Goal: Information Seeking & Learning: Understand process/instructions

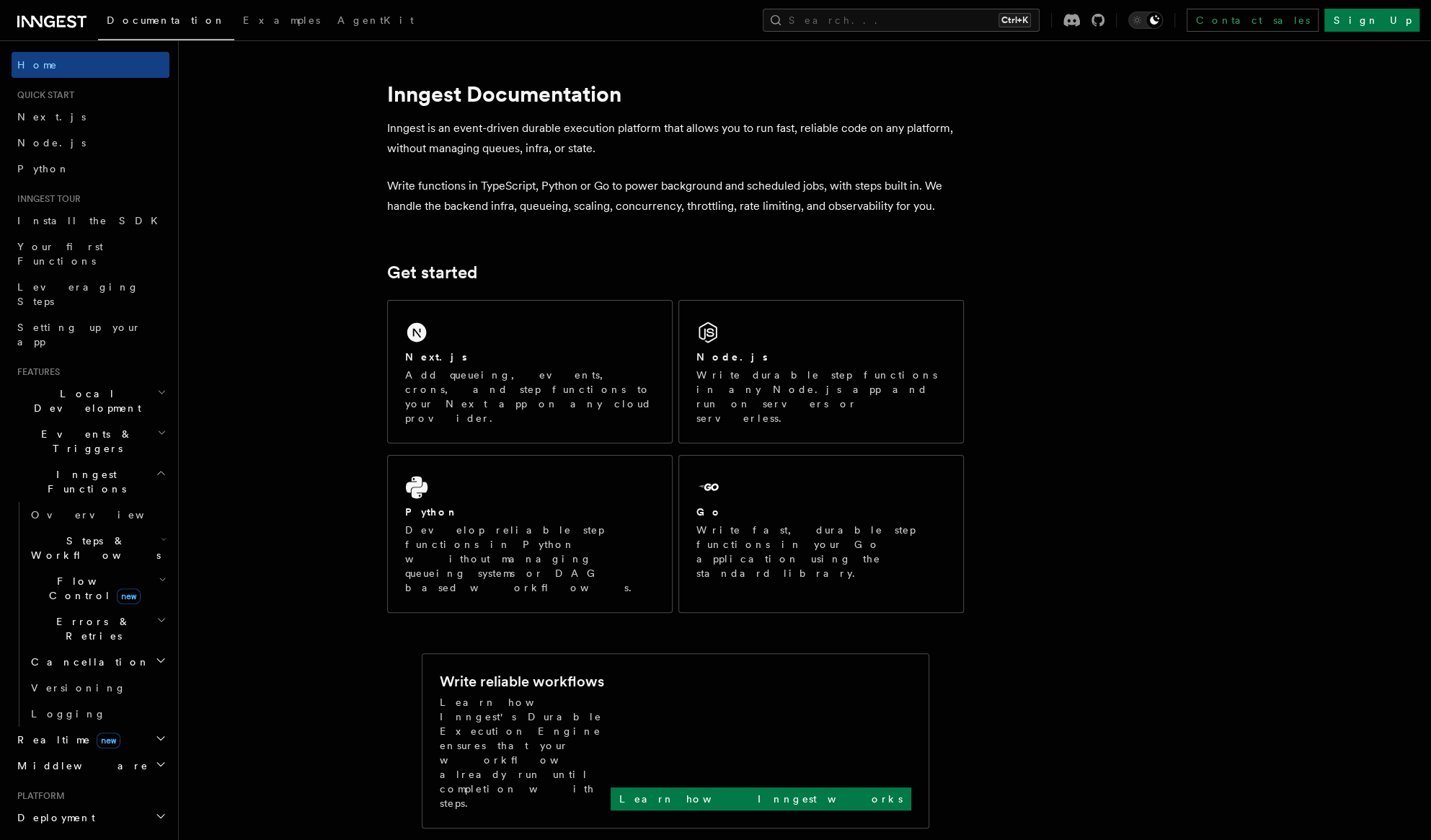
click at [28, 135] on span "Node.js" at bounding box center [51, 142] width 68 height 14
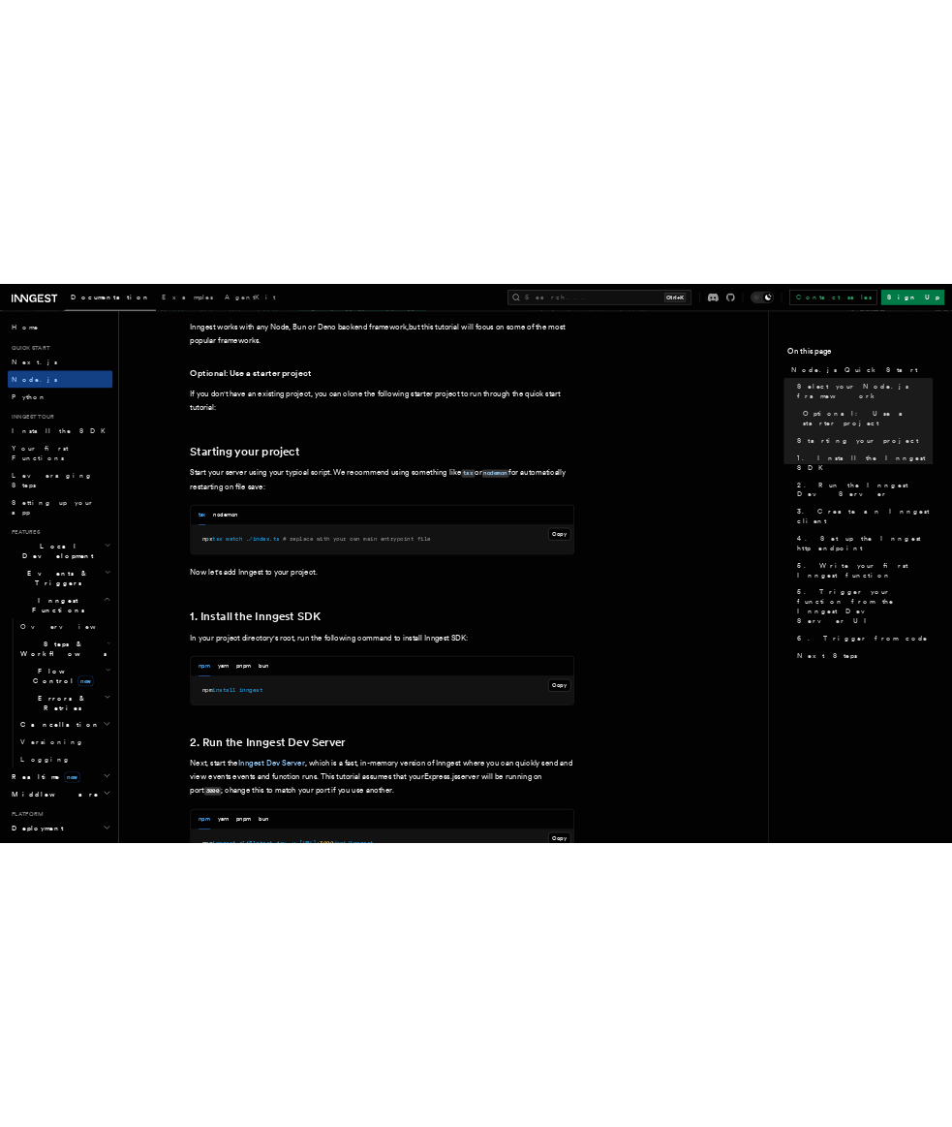
scroll to position [969, 0]
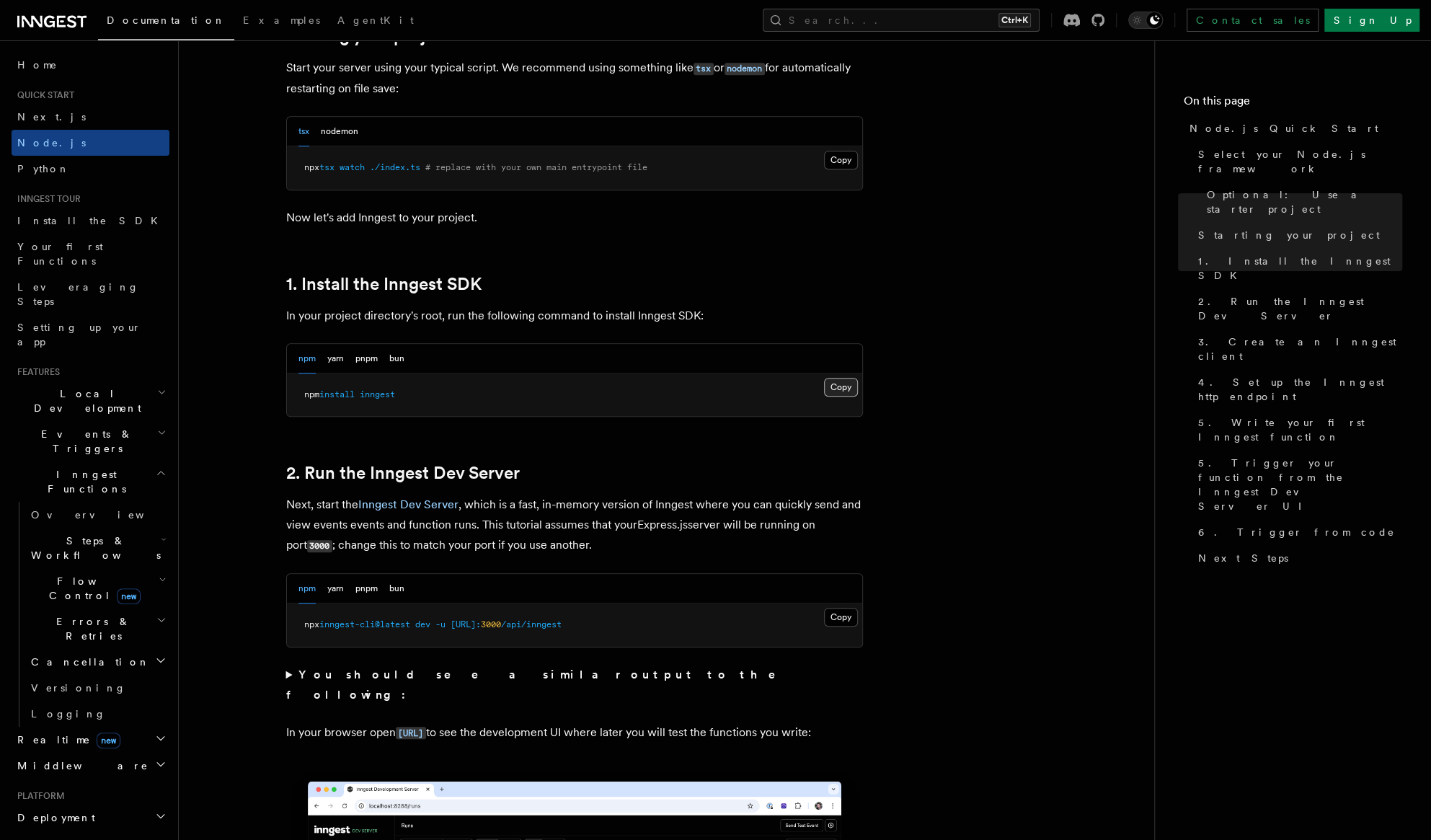
click at [840, 385] on button "Copy Copied" at bounding box center [841, 387] width 34 height 19
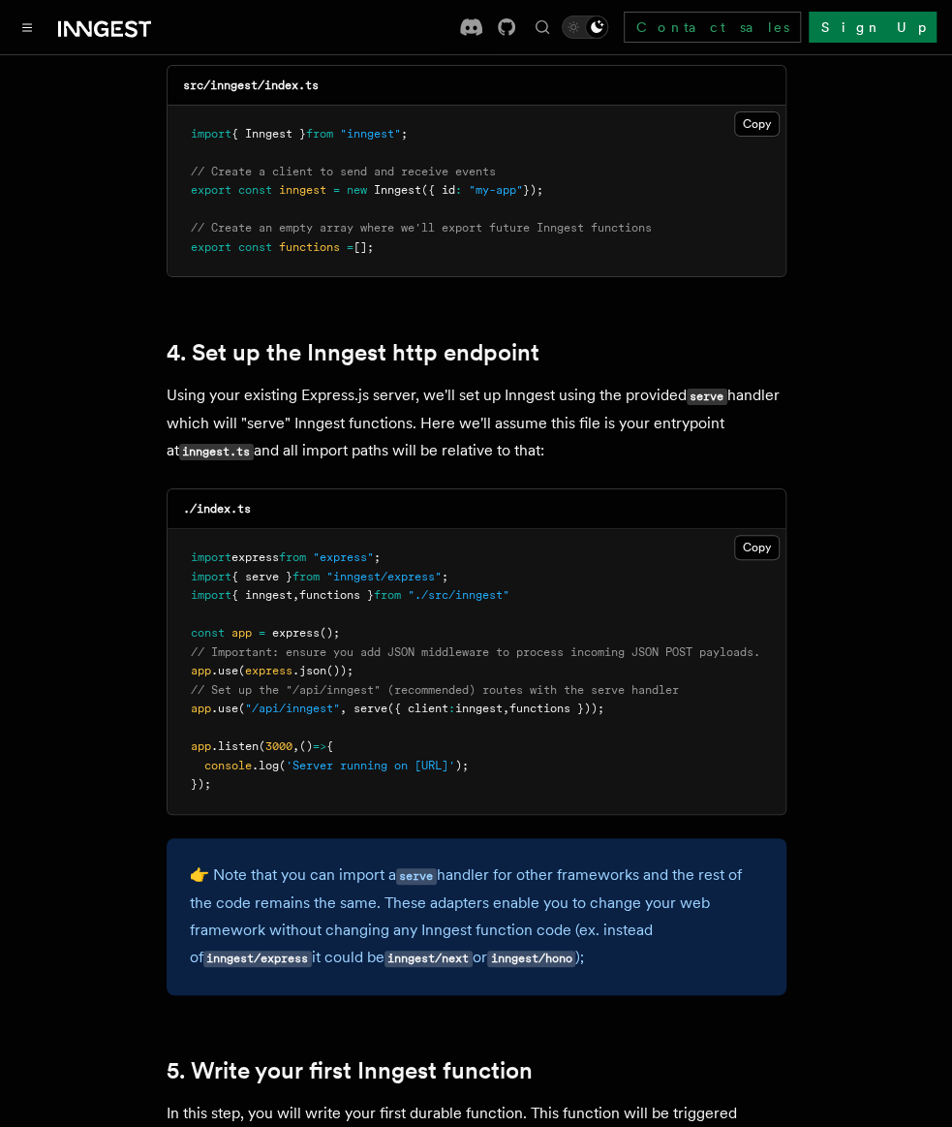
scroll to position [2615, 0]
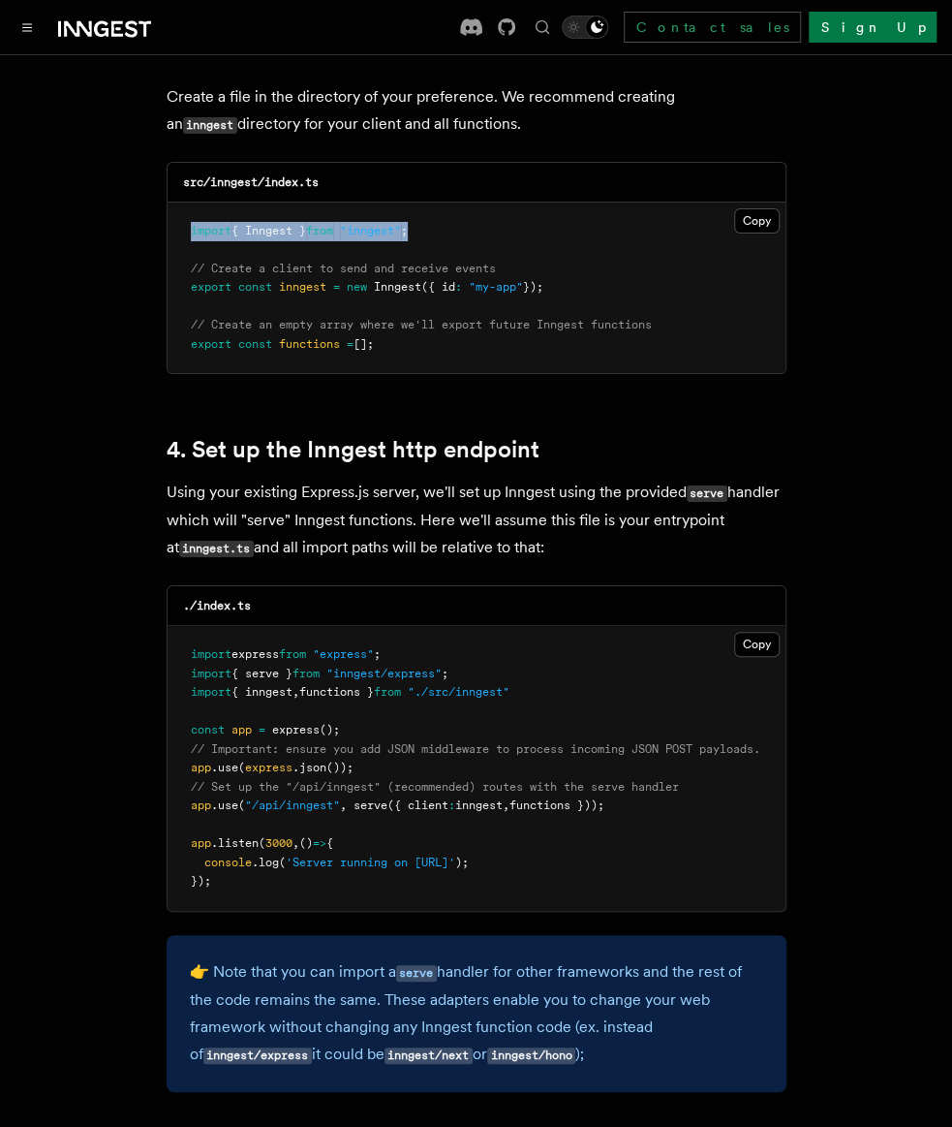
drag, startPoint x: 426, startPoint y: 204, endPoint x: 161, endPoint y: 206, distance: 265.4
copy span "import { Inngest } from "inngest" ;"
drag, startPoint x: 581, startPoint y: 262, endPoint x: 165, endPoint y: 266, distance: 416.6
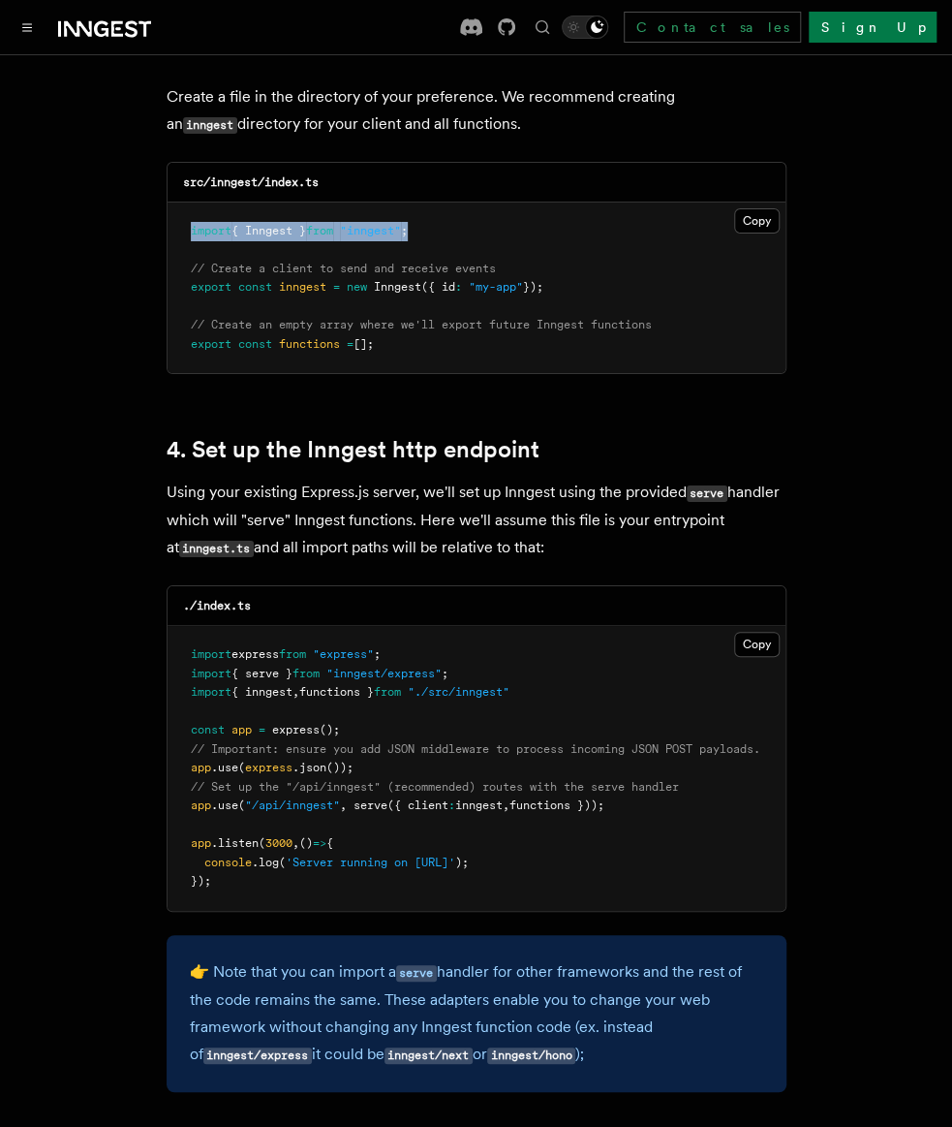
copy span "export const inngest = new Inngest ({ id : "my-app" });"
drag, startPoint x: 397, startPoint y: 320, endPoint x: 184, endPoint y: 295, distance: 214.5
click at [184, 295] on pre "import { Inngest } from "inngest" ; // Create a client to send and receive even…" at bounding box center [477, 287] width 618 height 171
copy code "// Create an empty array where we'll export future Inngest functions export con…"
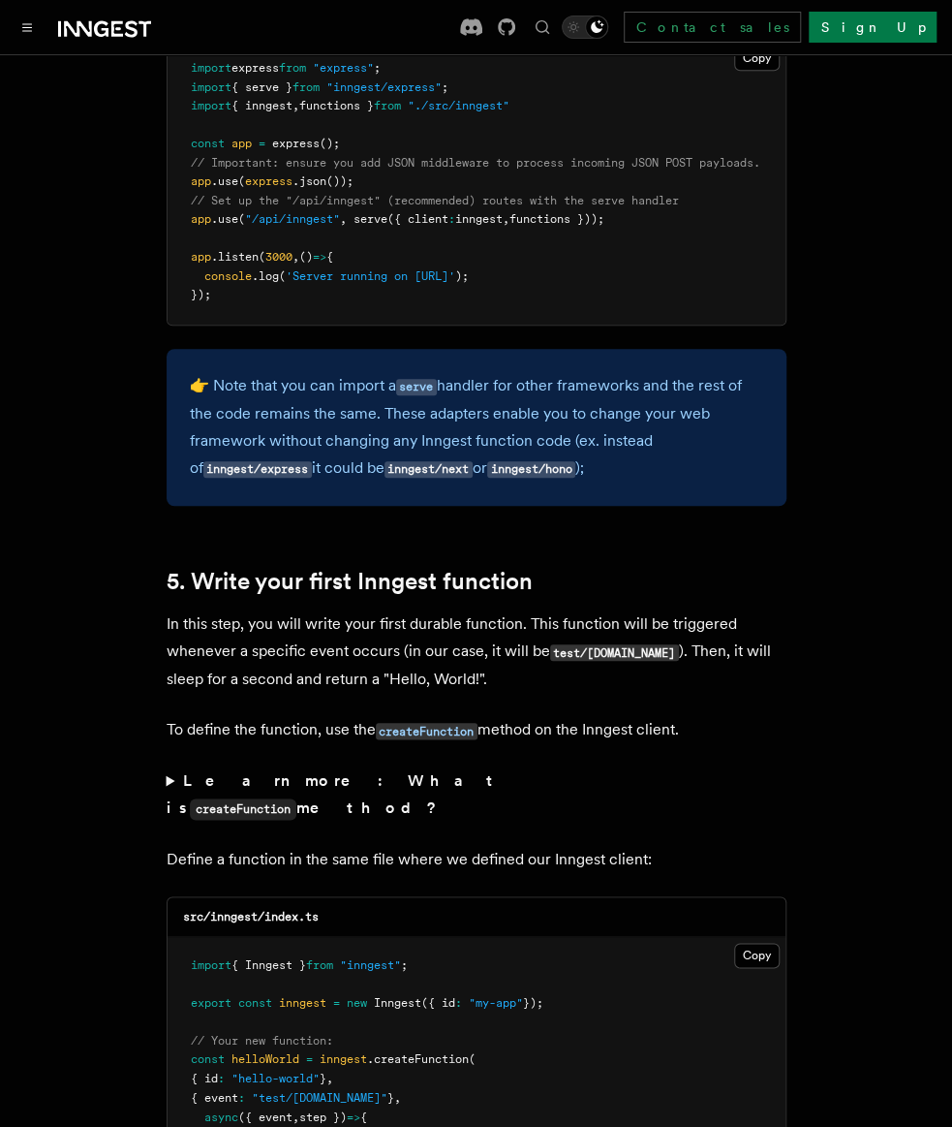
scroll to position [3100, 0]
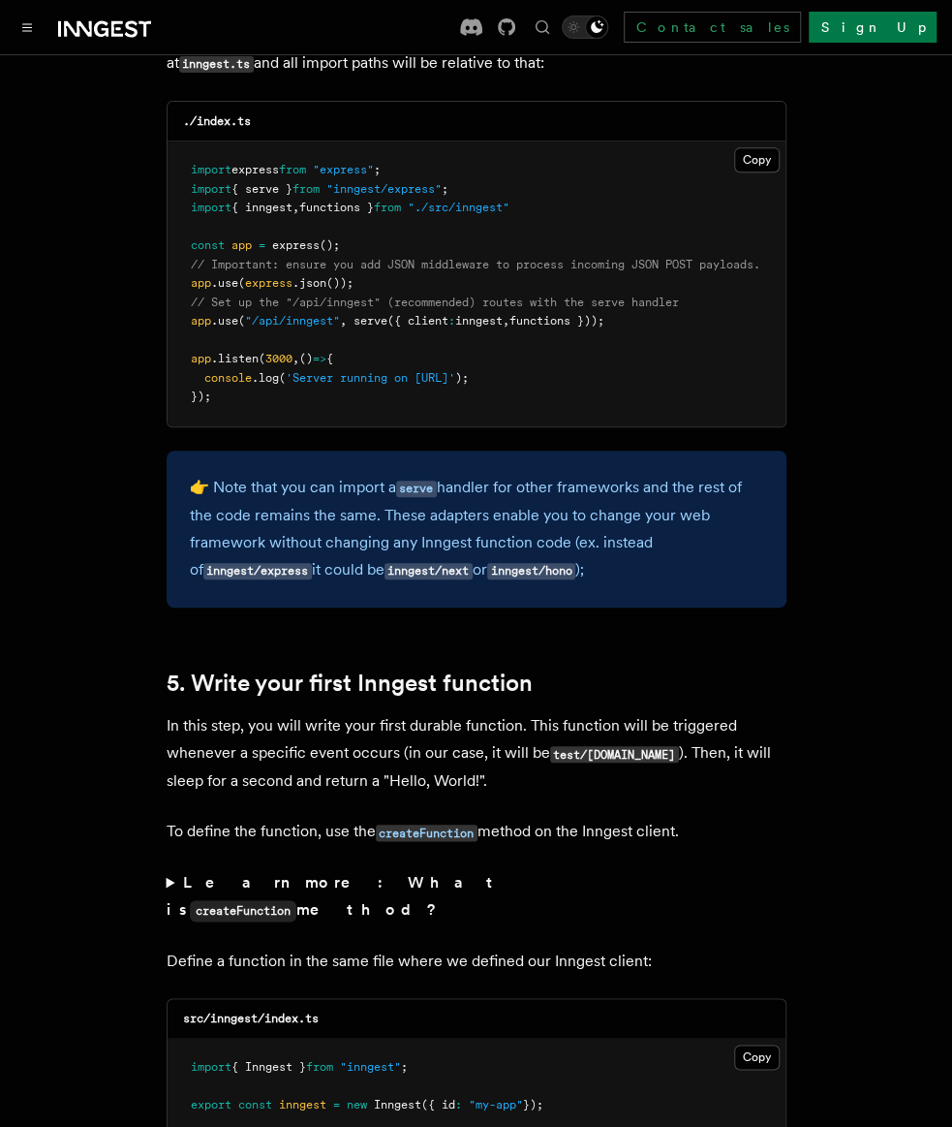
drag, startPoint x: 640, startPoint y: 294, endPoint x: 186, endPoint y: 298, distance: 454.3
click at [186, 298] on pre "import express from "express" ; import { serve } from "inngest/express" ; impor…" at bounding box center [477, 283] width 618 height 285
copy span "app .use ( "/api/inngest" , serve ({ client : inngest , functions }));"
drag, startPoint x: 562, startPoint y: 179, endPoint x: 174, endPoint y: 156, distance: 388.2
click at [174, 156] on pre "import express from "express" ; import { serve } from "inngest/express" ; impor…" at bounding box center [477, 283] width 618 height 285
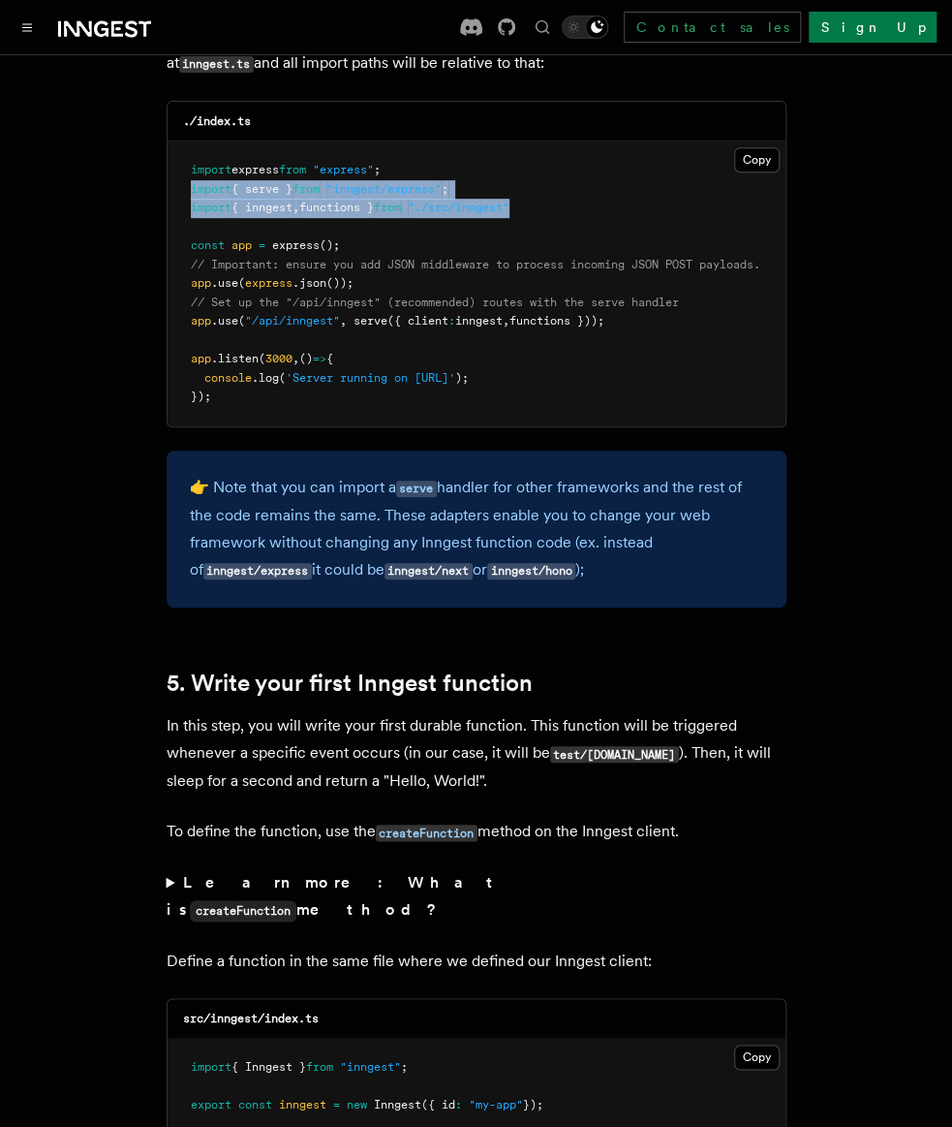
copy code "import { serve } from "inngest/express" ; import { inngest , functions } from "…"
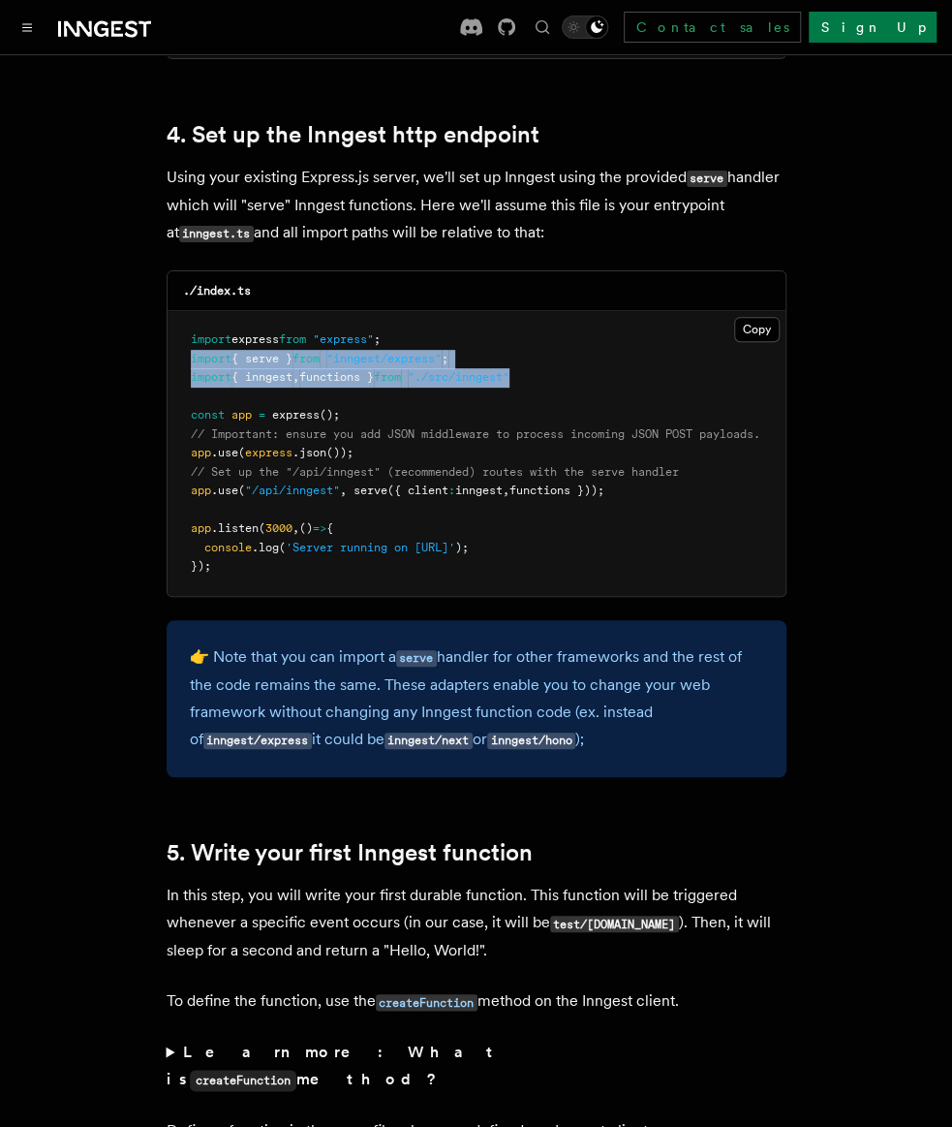
scroll to position [2906, 0]
